Goal: Task Accomplishment & Management: Use online tool/utility

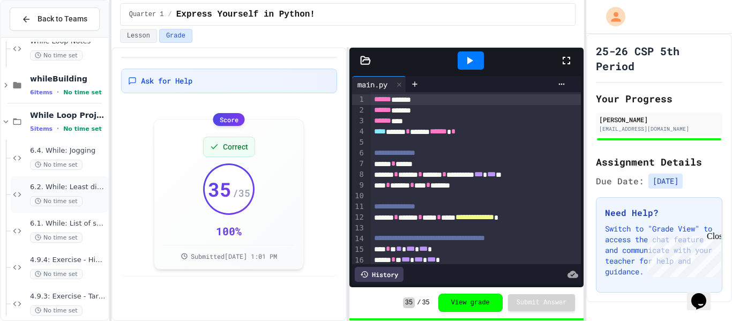
scroll to position [565, 0]
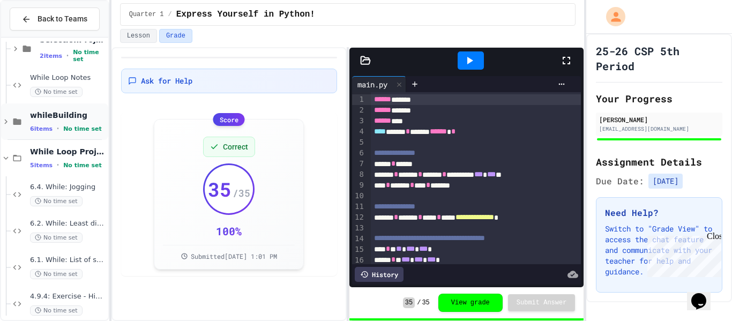
click at [65, 113] on span "whileBuilding" at bounding box center [68, 115] width 76 height 10
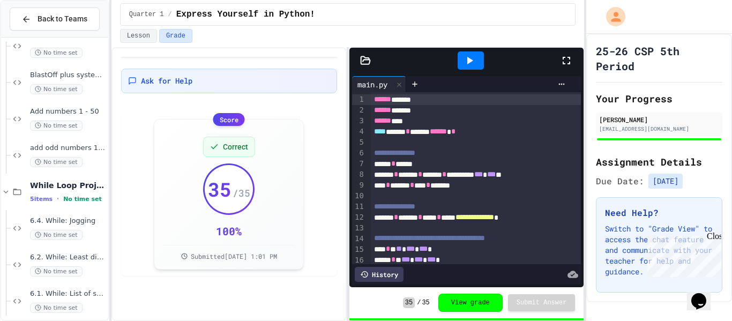
scroll to position [757, 0]
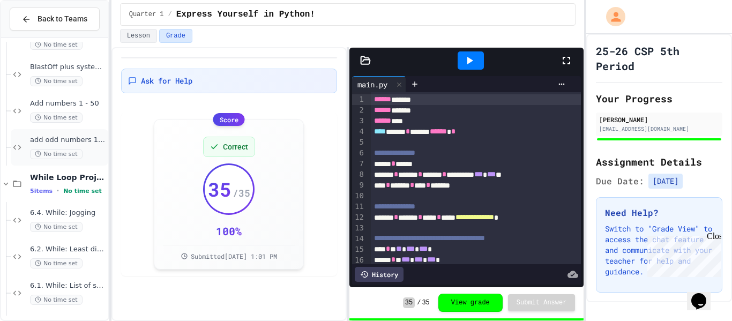
click at [82, 138] on span "add odd numbers 1-1000" at bounding box center [68, 140] width 76 height 9
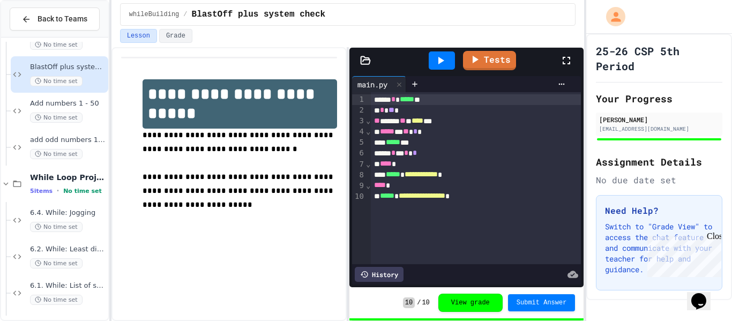
click at [573, 56] on icon at bounding box center [566, 60] width 13 height 13
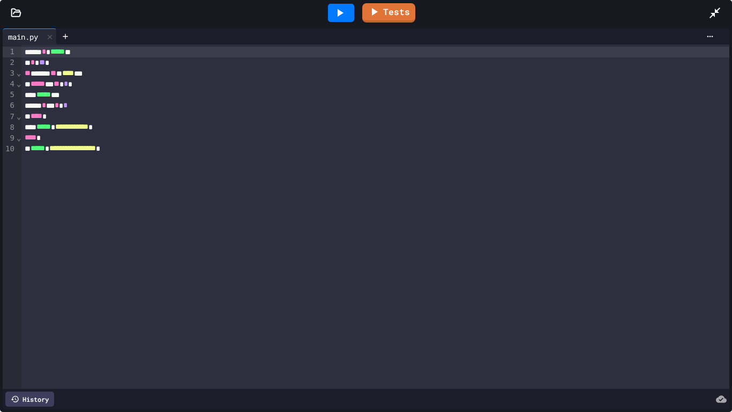
click at [336, 14] on icon at bounding box center [339, 12] width 13 height 13
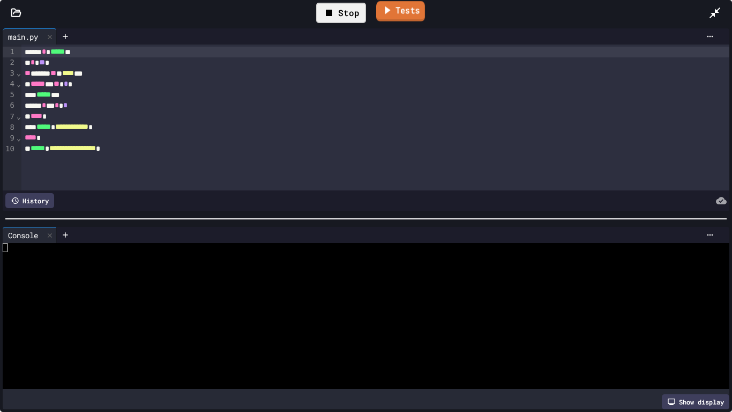
click at [386, 12] on icon at bounding box center [387, 10] width 5 height 8
click at [391, 13] on icon at bounding box center [386, 10] width 13 height 13
click at [334, 12] on icon at bounding box center [329, 12] width 13 height 13
click at [718, 12] on icon at bounding box center [715, 13] width 11 height 11
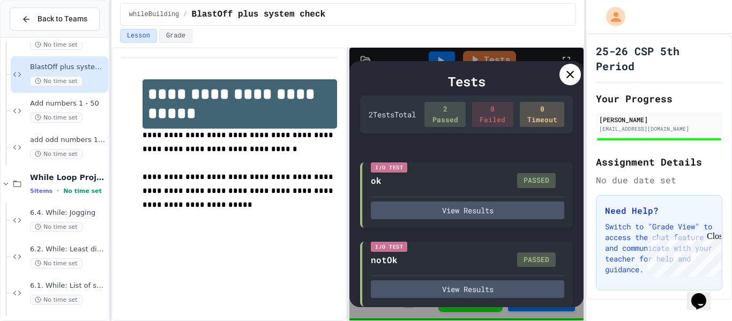
click at [560, 85] on div "Tests" at bounding box center [466, 81] width 213 height 19
click at [567, 79] on icon at bounding box center [570, 74] width 13 height 13
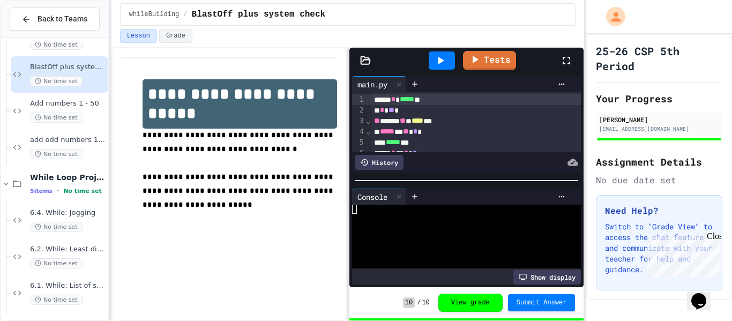
click at [442, 69] on div at bounding box center [442, 60] width 26 height 18
click at [353, 217] on div at bounding box center [460, 218] width 217 height 9
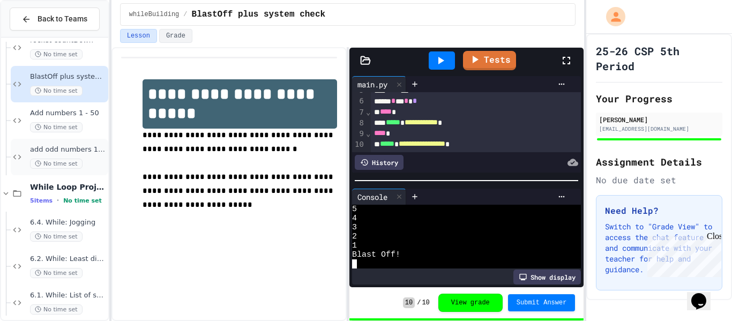
scroll to position [741, 0]
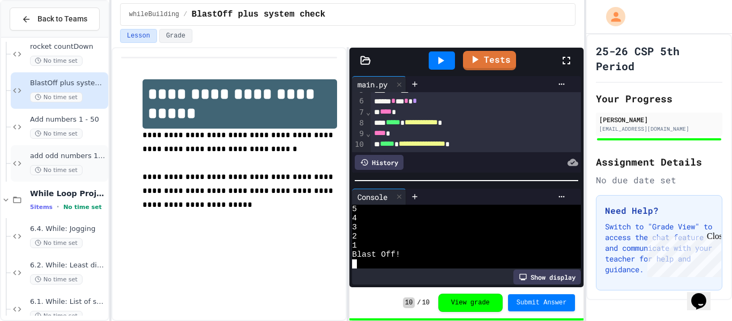
click at [80, 161] on div "add odd numbers 1-1000 No time set" at bounding box center [68, 164] width 76 height 24
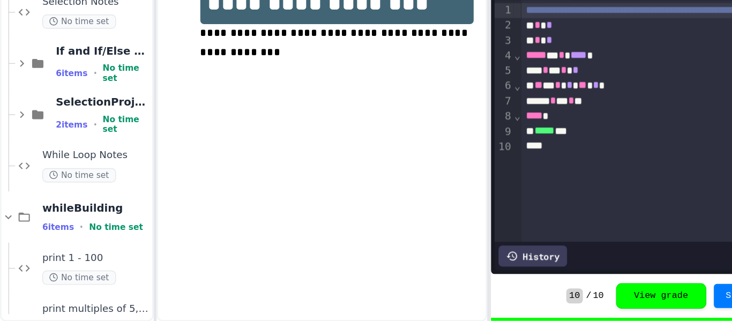
scroll to position [399, 0]
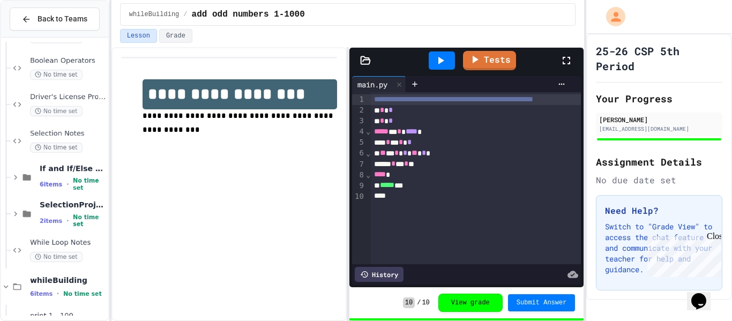
click at [522, 169] on div "**** *" at bounding box center [499, 174] width 257 height 11
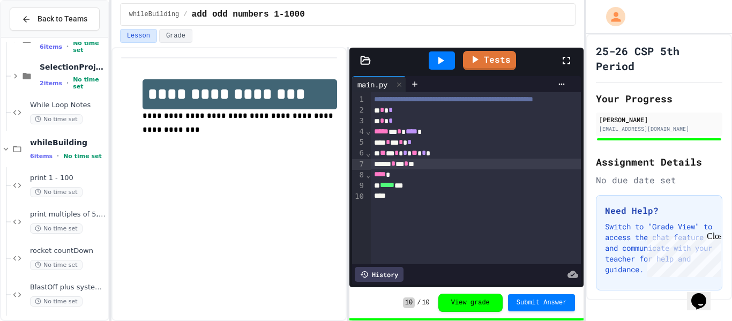
scroll to position [540, 0]
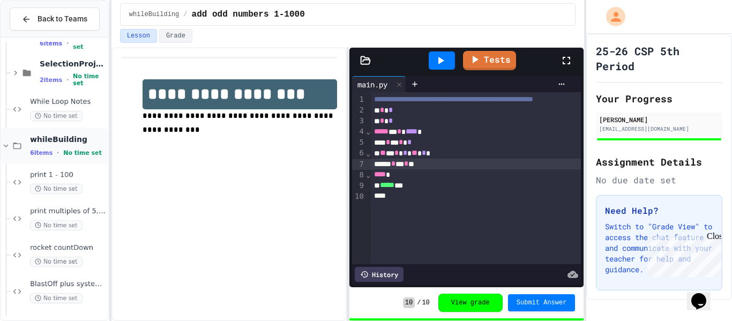
click at [65, 150] on span "No time set" at bounding box center [82, 153] width 39 height 7
click at [95, 155] on div "6 items • No time set" at bounding box center [69, 152] width 74 height 9
click at [81, 167] on div "print 1 - 100 No time set" at bounding box center [60, 182] width 98 height 36
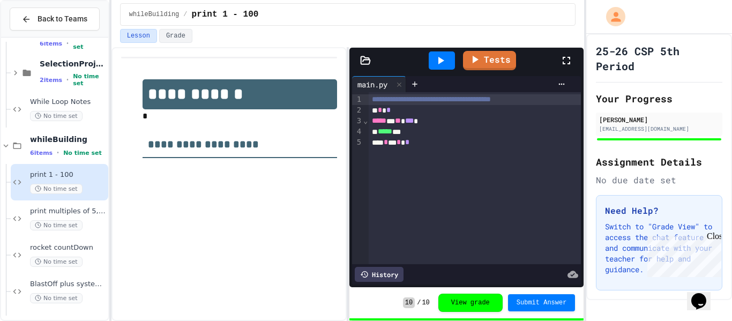
click at [544, 304] on span "Submit Answer" at bounding box center [542, 303] width 50 height 9
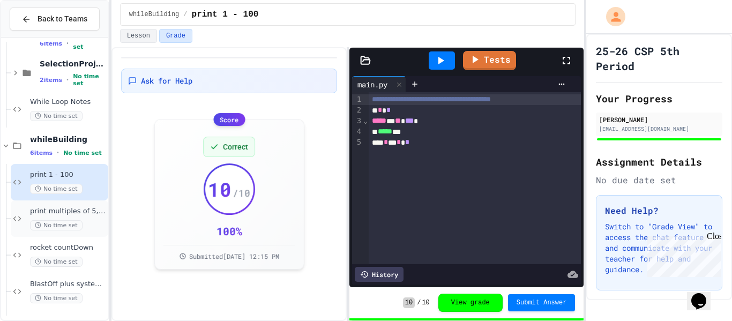
click at [77, 225] on span "No time set" at bounding box center [56, 225] width 53 height 10
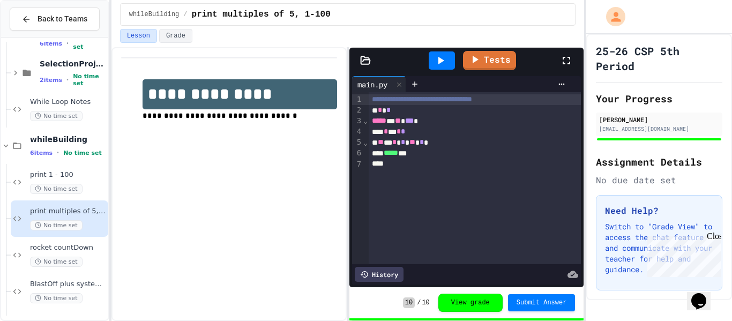
click at [530, 301] on span "Submit Answer" at bounding box center [542, 303] width 50 height 9
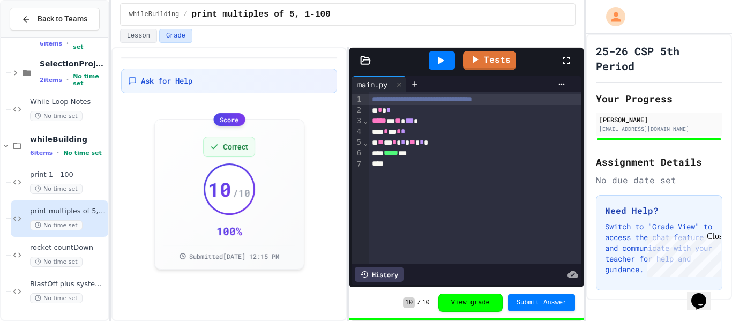
click at [69, 252] on div "rocket countDown No time set" at bounding box center [68, 255] width 76 height 24
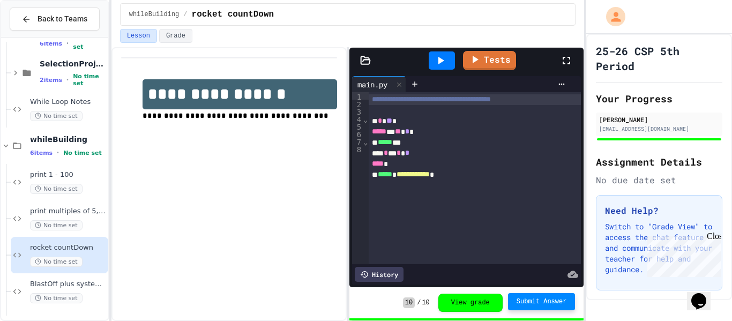
click at [531, 299] on span "Submit Answer" at bounding box center [542, 302] width 50 height 9
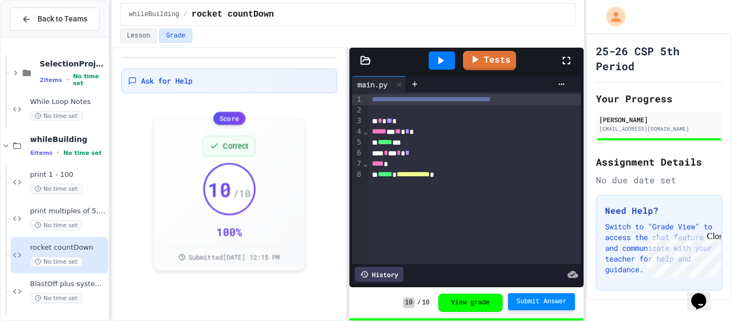
scroll to position [593, 0]
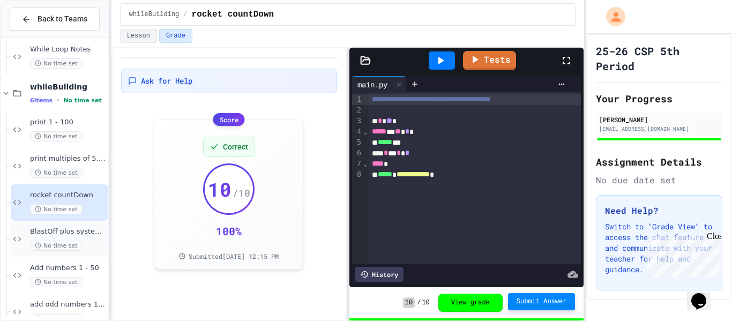
click at [70, 243] on span "No time set" at bounding box center [56, 246] width 53 height 10
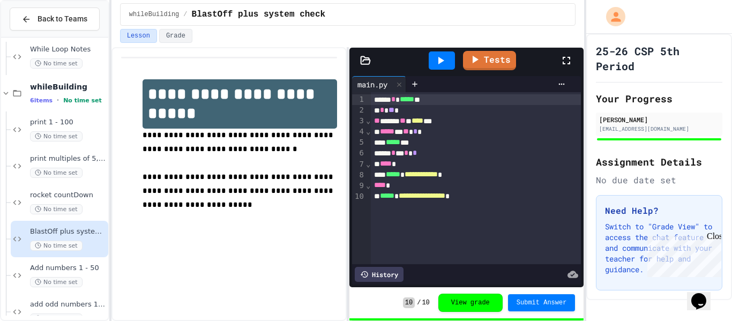
click at [543, 307] on span "Submit Answer" at bounding box center [542, 303] width 50 height 9
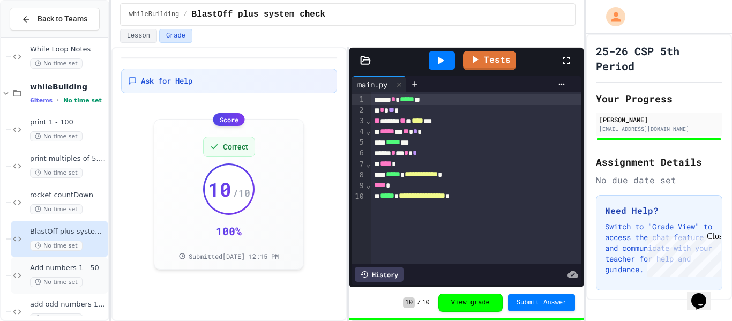
click at [86, 279] on div "No time set" at bounding box center [68, 282] width 76 height 10
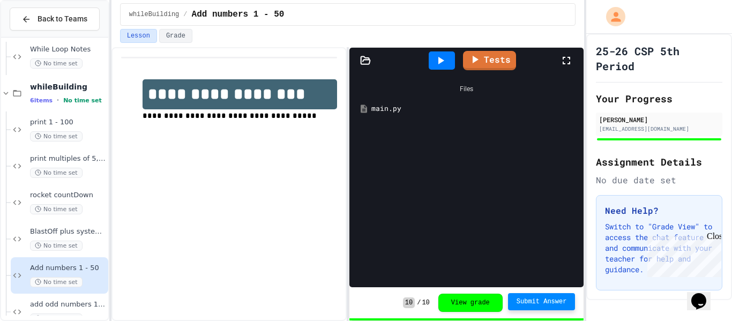
click at [532, 301] on span "Submit Answer" at bounding box center [542, 302] width 50 height 9
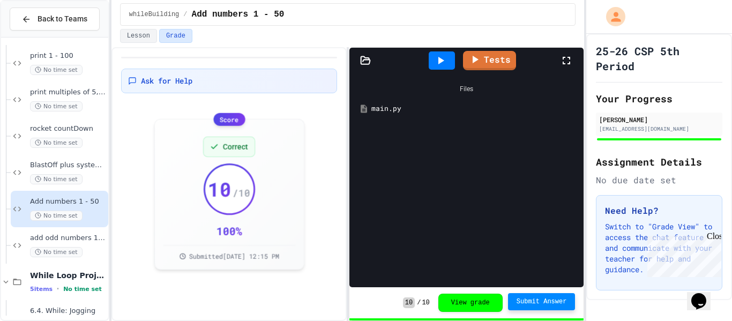
scroll to position [679, 0]
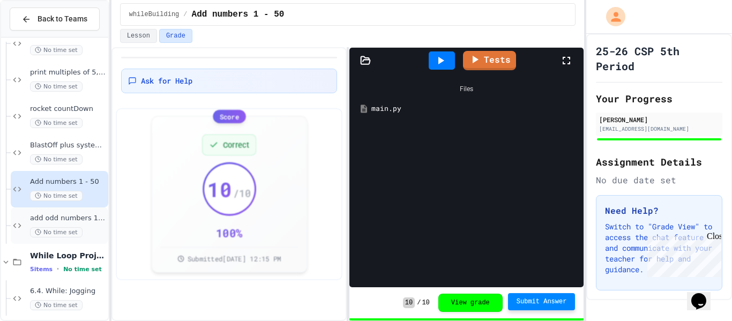
click at [85, 221] on span "add odd numbers 1-1000" at bounding box center [68, 218] width 76 height 9
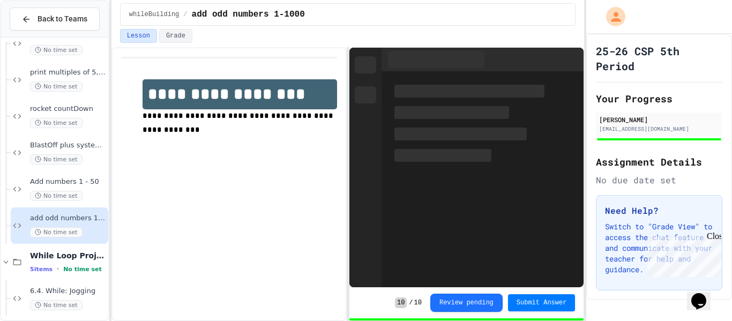
click at [548, 304] on span "Submit Answer" at bounding box center [542, 303] width 50 height 9
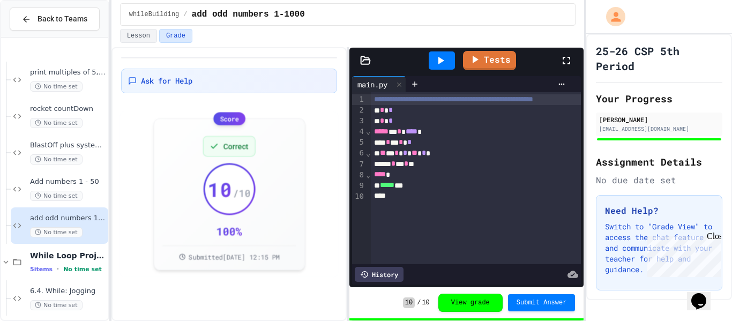
scroll to position [748, 0]
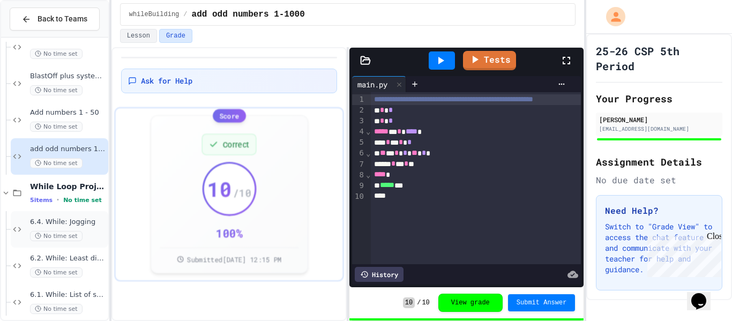
click at [54, 228] on div "6.4. While: Jogging No time set" at bounding box center [68, 230] width 76 height 24
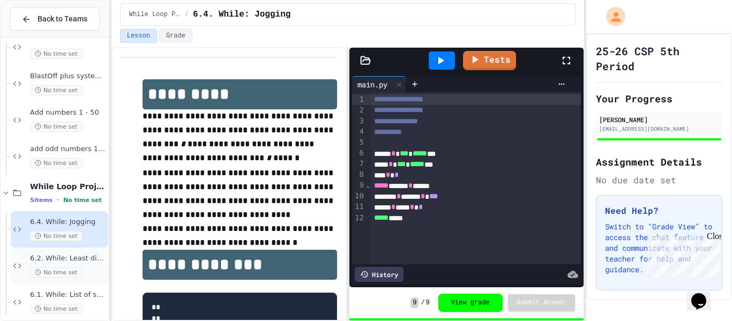
scroll to position [869, 0]
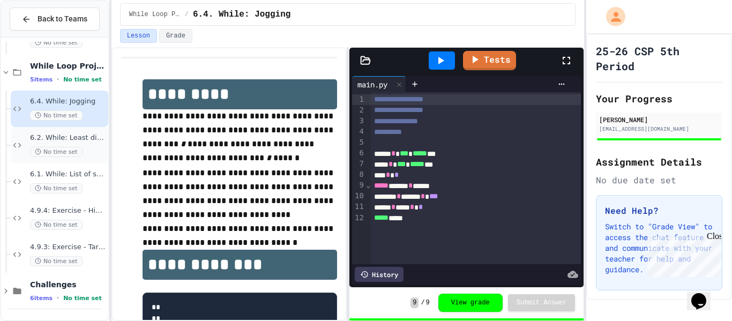
click at [70, 144] on div "6.2. While: Least divisor No time set" at bounding box center [68, 145] width 76 height 24
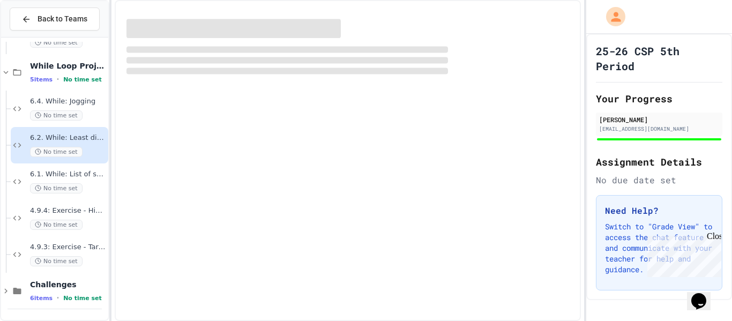
scroll to position [856, 0]
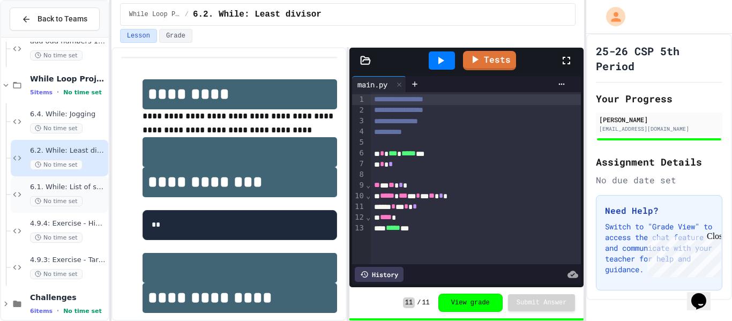
click at [45, 192] on div "6.1. While: List of squares No time set" at bounding box center [68, 195] width 76 height 24
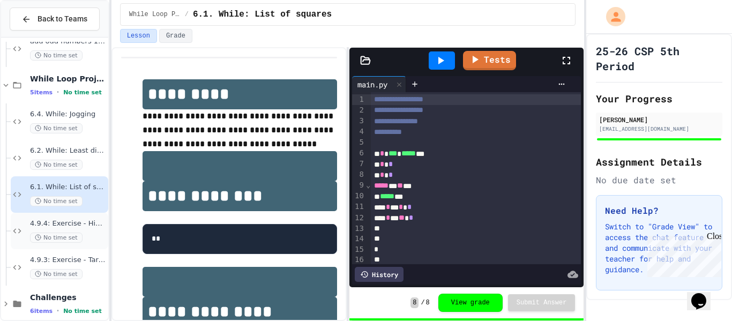
click at [60, 241] on span "No time set" at bounding box center [56, 238] width 53 height 10
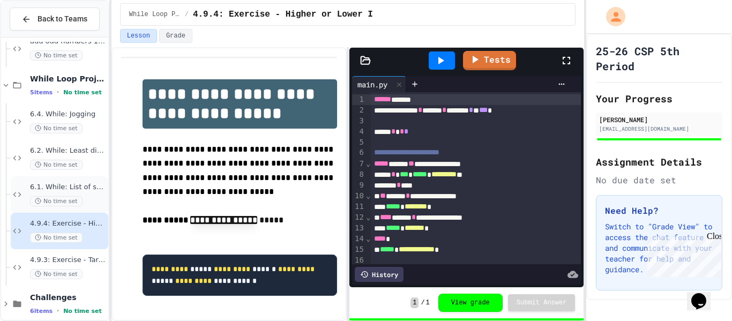
click at [75, 186] on span "6.1. While: List of squares" at bounding box center [68, 187] width 76 height 9
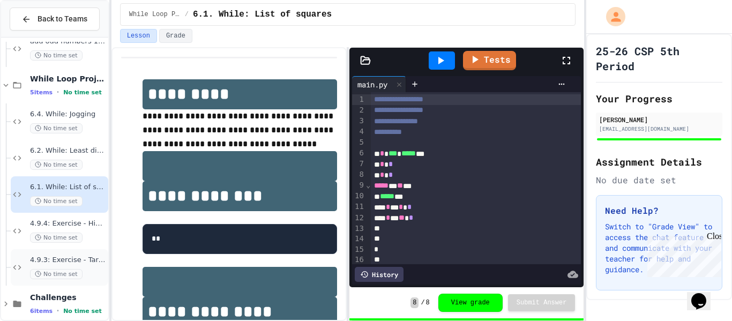
click at [69, 278] on span "No time set" at bounding box center [56, 274] width 53 height 10
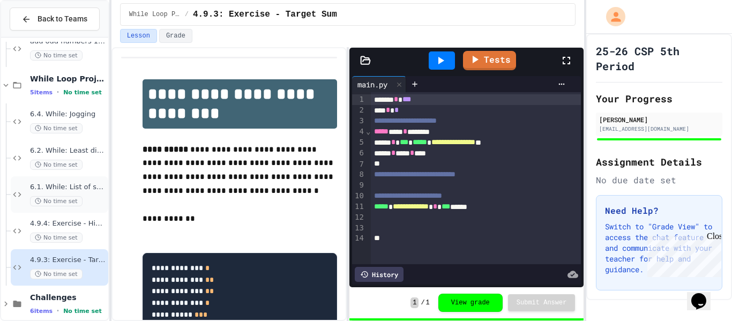
click at [93, 208] on div "6.1. While: List of squares No time set" at bounding box center [60, 194] width 98 height 36
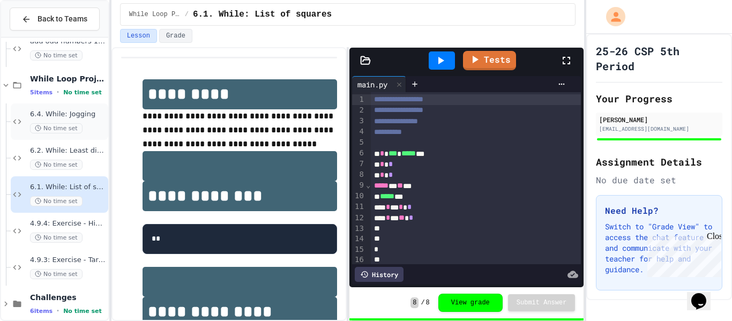
click at [30, 127] on span "No time set" at bounding box center [56, 128] width 53 height 10
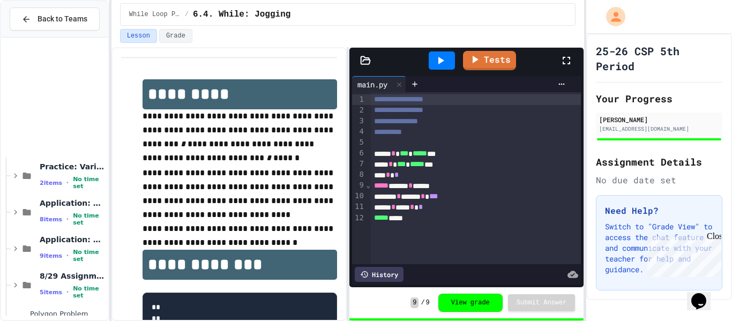
scroll to position [869, 0]
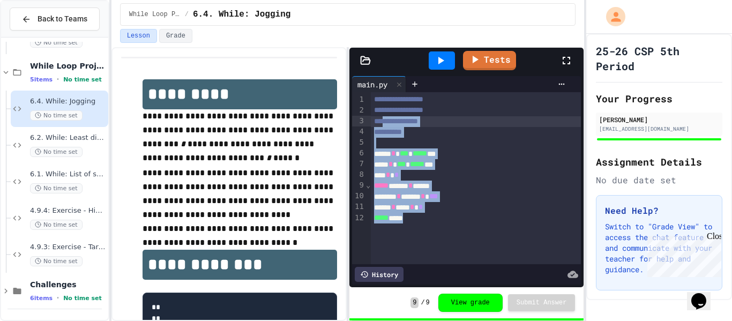
drag, startPoint x: 472, startPoint y: 242, endPoint x: 386, endPoint y: 121, distance: 148.4
click at [386, 121] on div "**********" at bounding box center [476, 178] width 211 height 172
click at [248, 132] on p "**********" at bounding box center [240, 137] width 195 height 57
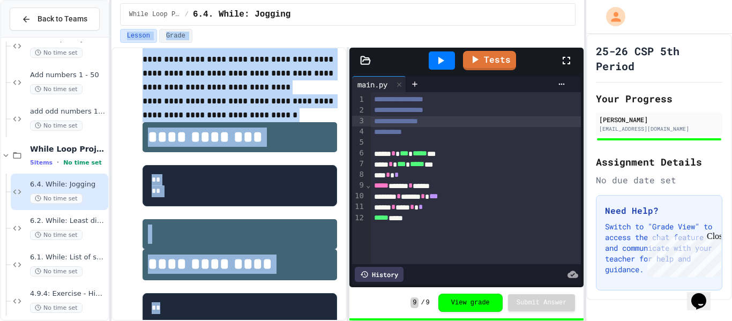
scroll to position [0, 0]
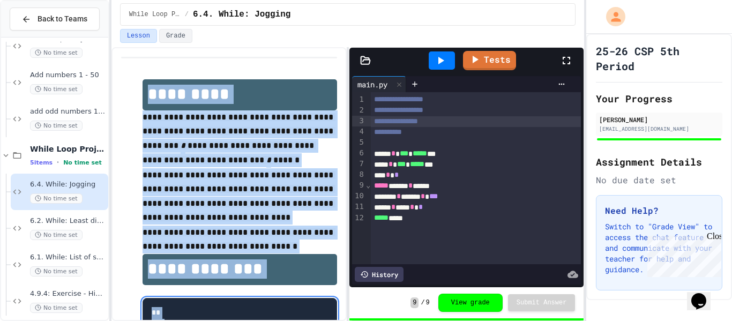
drag, startPoint x: 162, startPoint y: 127, endPoint x: 130, endPoint y: 90, distance: 49.0
click at [65, 232] on span "No time set" at bounding box center [56, 235] width 53 height 10
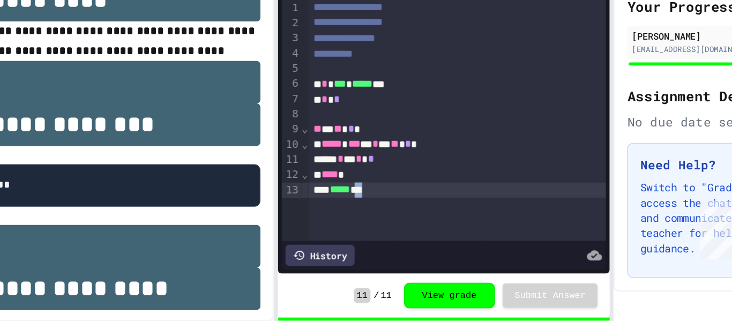
drag, startPoint x: 435, startPoint y: 244, endPoint x: 416, endPoint y: 227, distance: 25.4
click at [416, 227] on div "**********" at bounding box center [476, 178] width 211 height 172
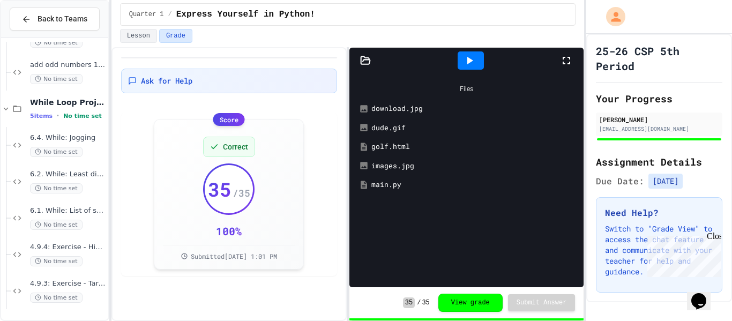
scroll to position [869, 0]
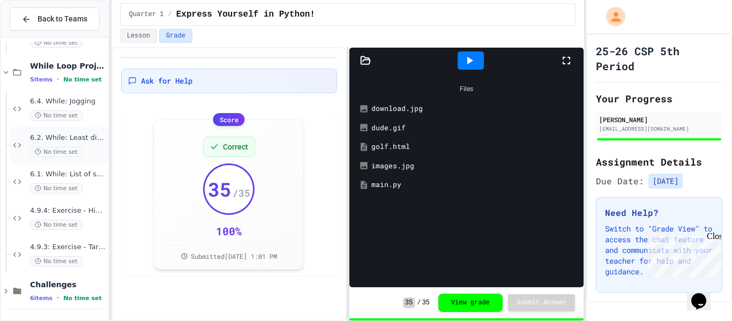
click at [75, 132] on div "6.2. While: Least divisor No time set" at bounding box center [60, 145] width 98 height 36
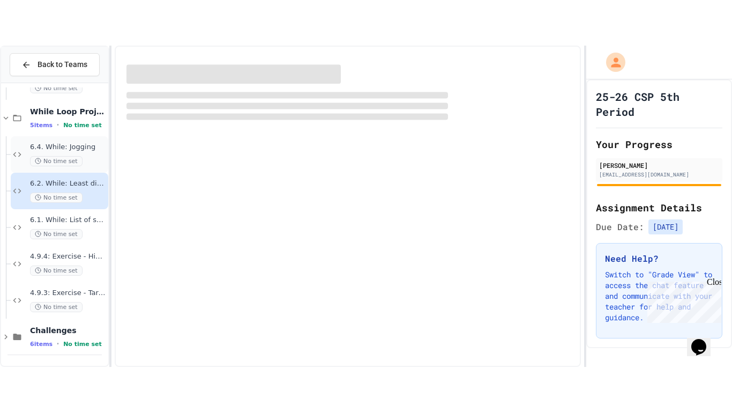
scroll to position [856, 0]
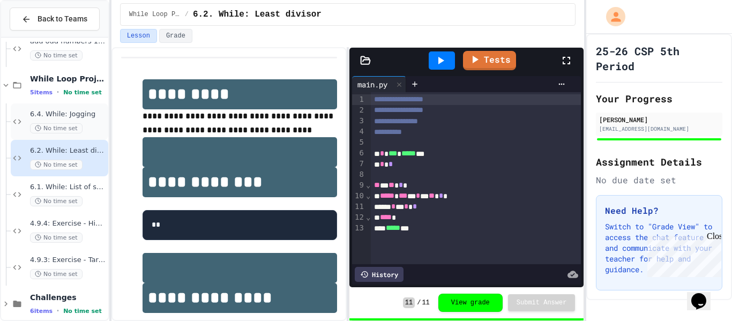
click at [54, 110] on span "6.4. While: Jogging" at bounding box center [68, 114] width 76 height 9
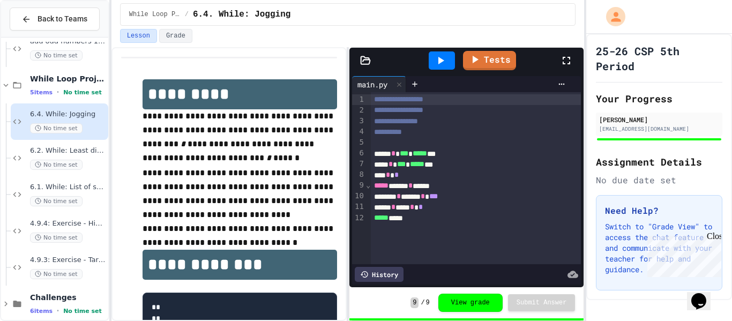
click at [566, 49] on div at bounding box center [572, 60] width 24 height 29
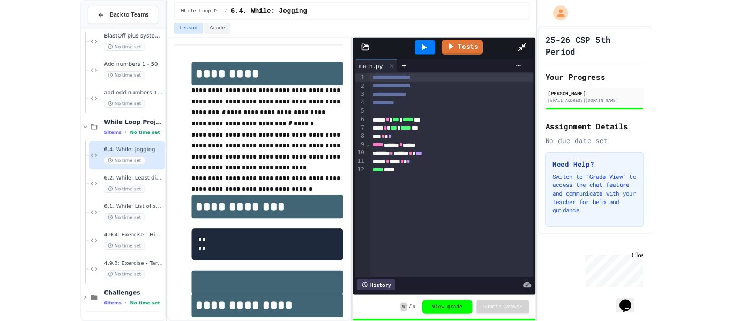
scroll to position [778, 0]
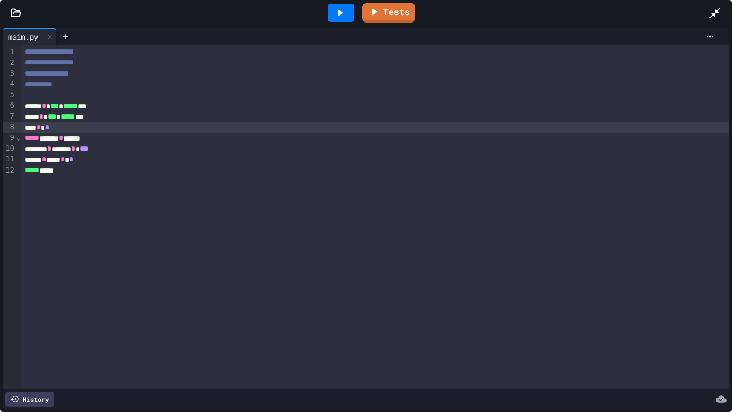
click at [88, 129] on div "*** * *" at bounding box center [375, 127] width 709 height 11
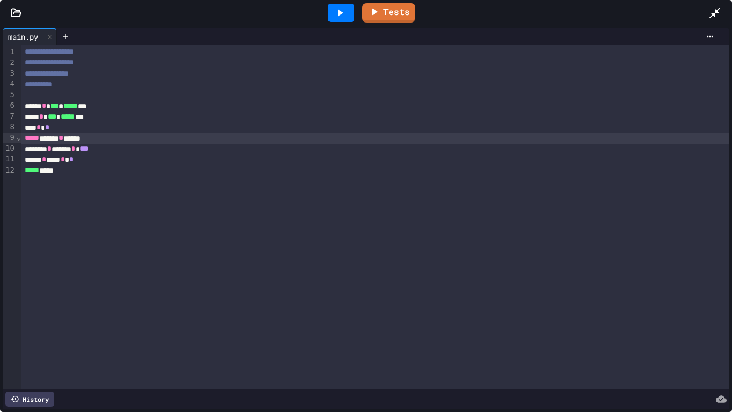
click at [48, 139] on div "***** ***** * *****" at bounding box center [375, 138] width 709 height 11
click at [46, 148] on div "***** * ***** * ***" at bounding box center [375, 149] width 709 height 11
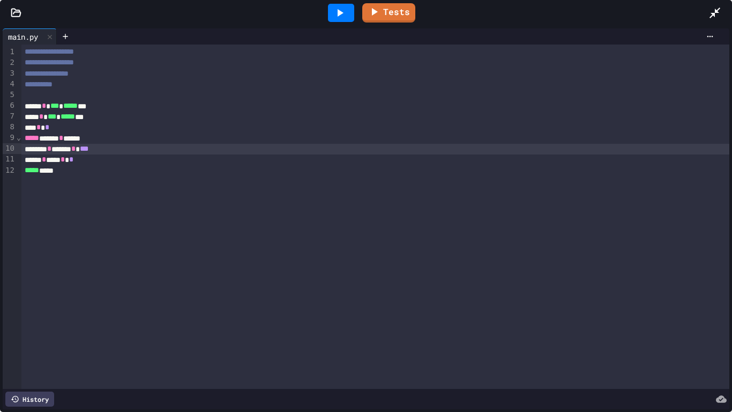
click at [66, 157] on div "*** * *** * *" at bounding box center [375, 159] width 709 height 11
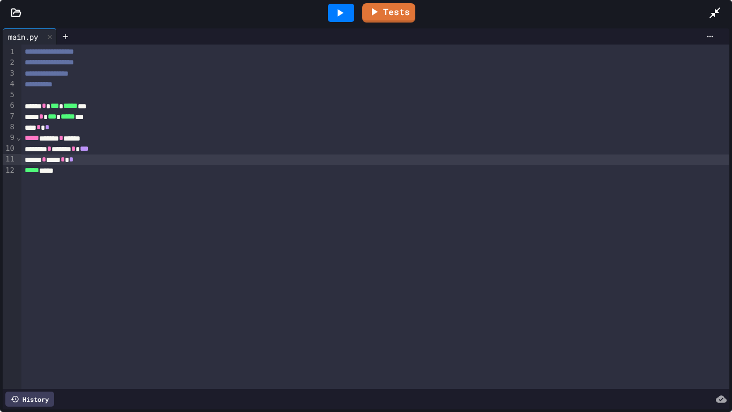
click at [122, 149] on div "***** * ***** * ***" at bounding box center [375, 149] width 709 height 11
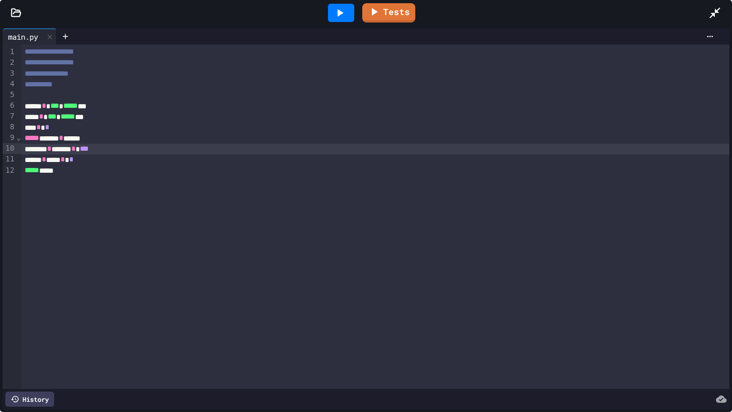
click at [350, 8] on div at bounding box center [341, 13] width 26 height 18
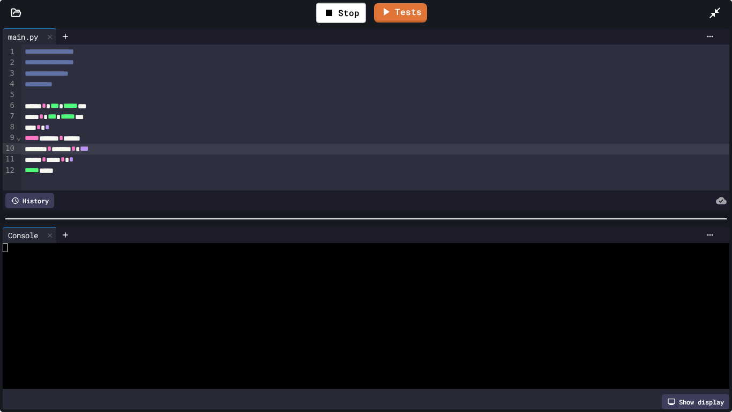
click at [330, 293] on div at bounding box center [362, 292] width 719 height 9
click at [732, 0] on div at bounding box center [721, 12] width 24 height 29
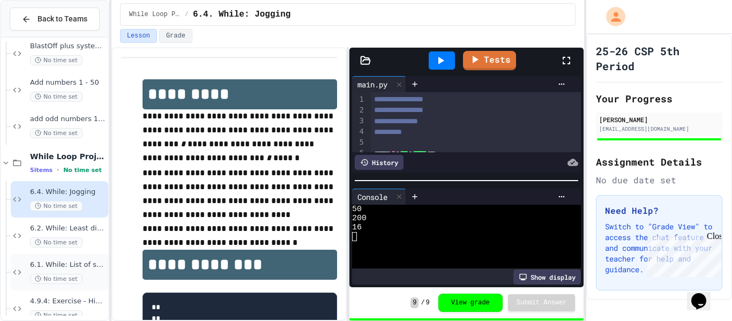
click at [84, 269] on span "6.1. While: List of squares" at bounding box center [68, 265] width 76 height 9
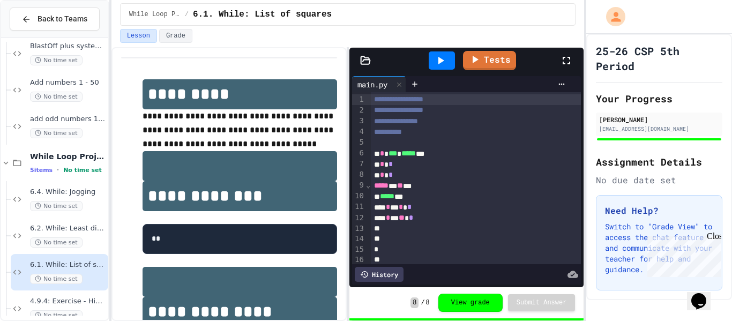
click at [561, 63] on icon at bounding box center [566, 60] width 13 height 13
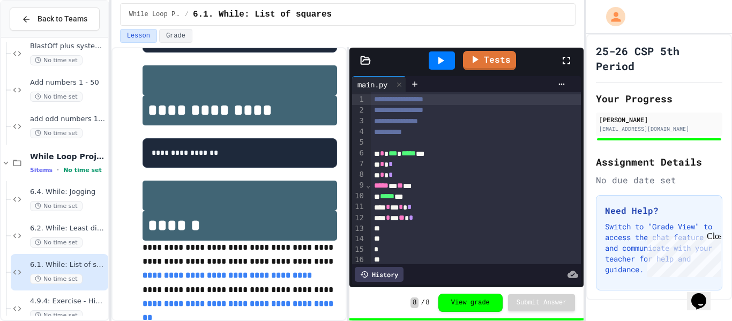
scroll to position [236, 0]
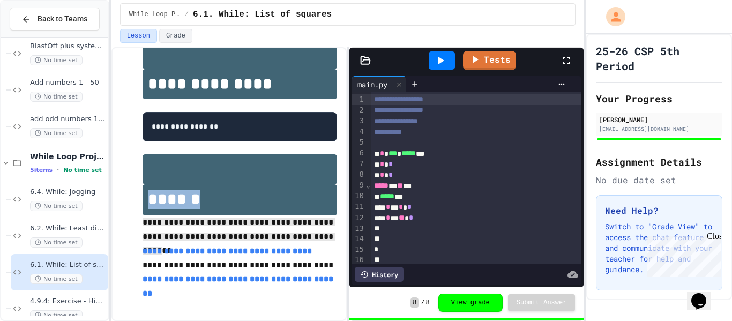
drag, startPoint x: 328, startPoint y: 250, endPoint x: 136, endPoint y: 216, distance: 194.9
click at [136, 216] on div "**********" at bounding box center [229, 76] width 216 height 471
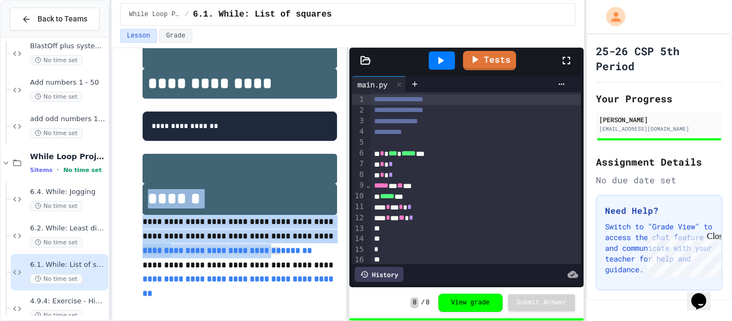
scroll to position [239, 0]
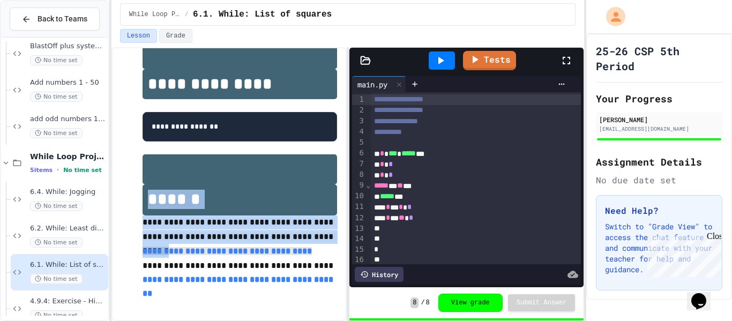
drag, startPoint x: 136, startPoint y: 216, endPoint x: 302, endPoint y: 259, distance: 172.3
click at [302, 259] on div "**********" at bounding box center [229, 76] width 216 height 471
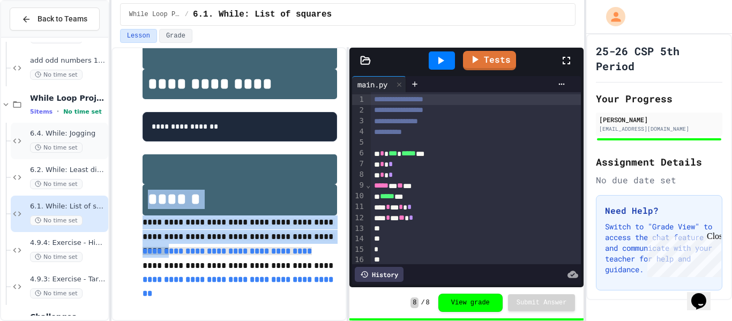
scroll to position [844, 0]
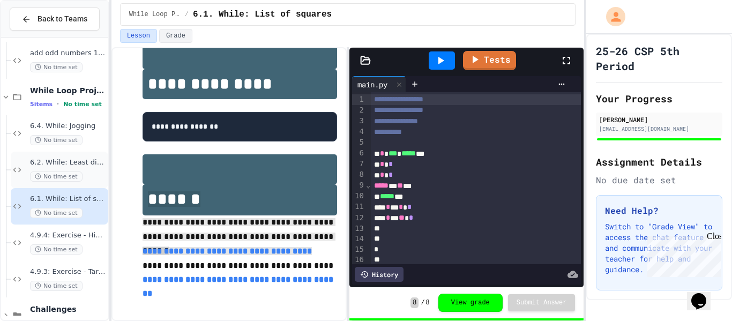
click at [61, 187] on div "6.2. While: Least divisor No time set" at bounding box center [60, 170] width 98 height 36
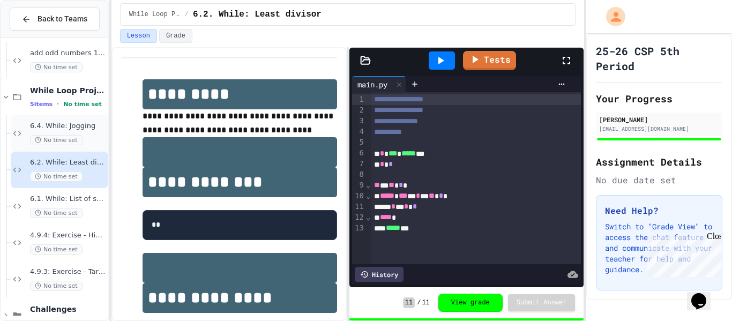
click at [81, 131] on div "6.4. While: Jogging No time set" at bounding box center [68, 134] width 76 height 24
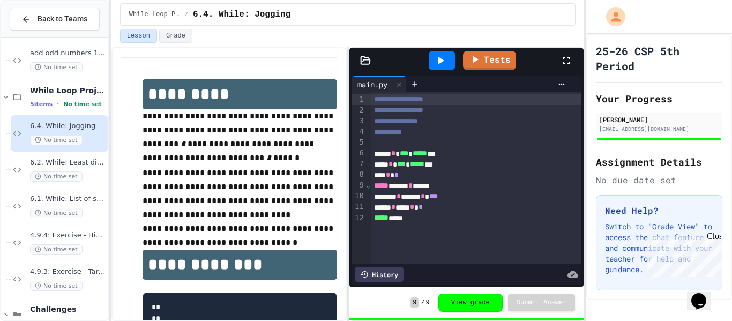
click at [410, 224] on div "**********" at bounding box center [476, 178] width 211 height 172
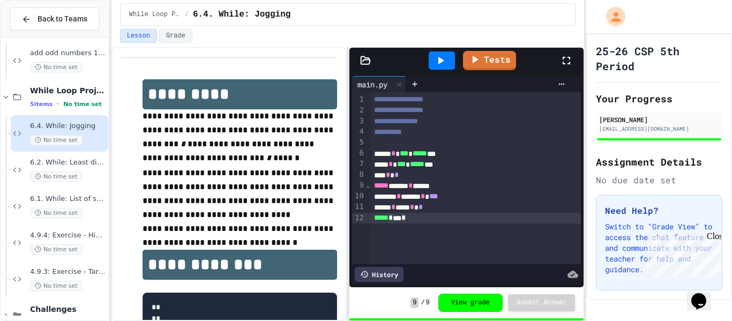
click at [433, 225] on div "**********" at bounding box center [476, 178] width 211 height 172
